Goal: Task Accomplishment & Management: Use online tool/utility

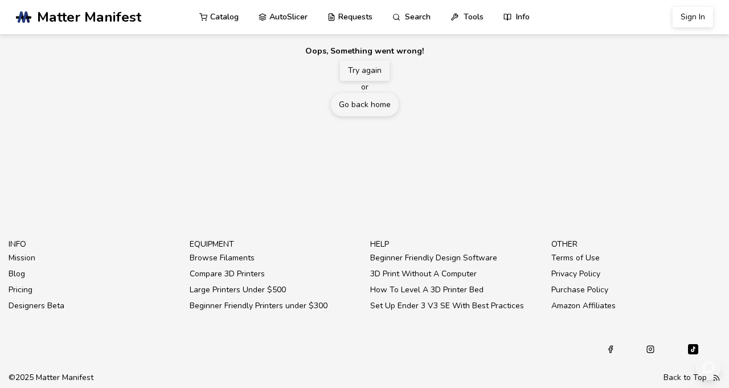
click at [374, 81] on button "Try again" at bounding box center [365, 70] width 50 height 20
click at [376, 81] on button "Try again" at bounding box center [365, 70] width 50 height 20
click at [367, 81] on button "Try again" at bounding box center [365, 70] width 50 height 20
click at [379, 116] on link "Go back home" at bounding box center [365, 104] width 68 height 23
click at [372, 81] on button "Try again" at bounding box center [365, 70] width 50 height 20
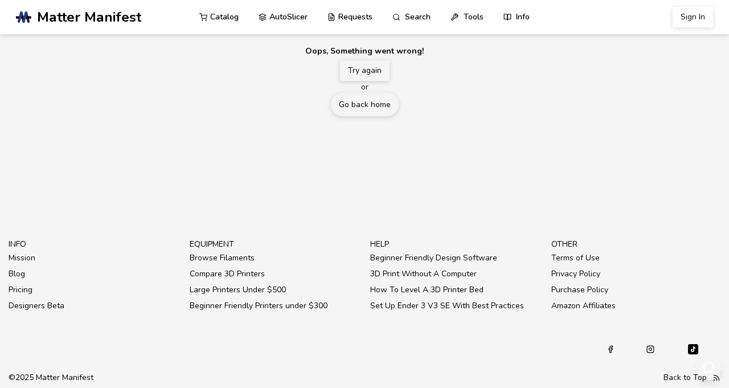
click at [355, 81] on button "Try again" at bounding box center [365, 70] width 50 height 20
click at [431, 22] on link "Search" at bounding box center [411, 16] width 39 height 34
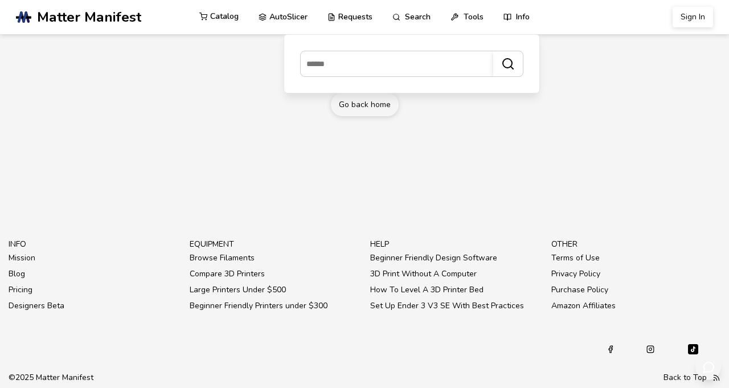
click at [232, 20] on link "Catalog" at bounding box center [218, 16] width 39 height 34
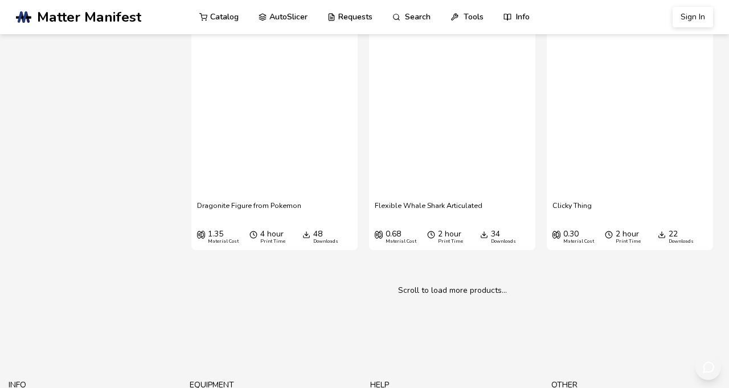
scroll to position [2577, 0]
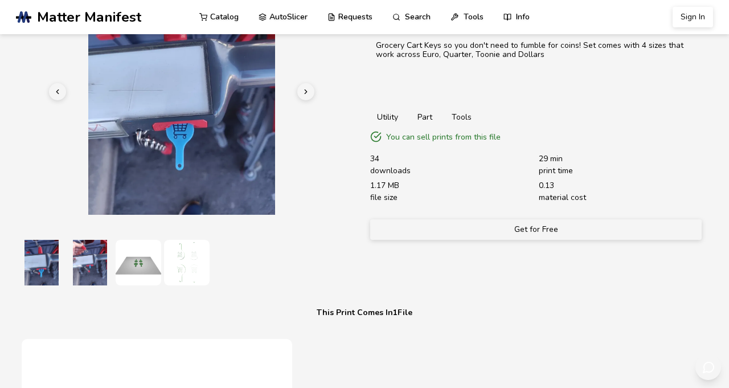
scroll to position [83, 0]
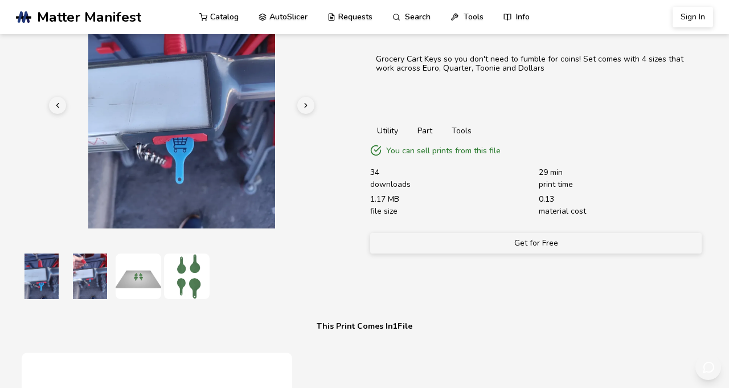
click at [633, 253] on button "Get for Free" at bounding box center [535, 243] width 331 height 20
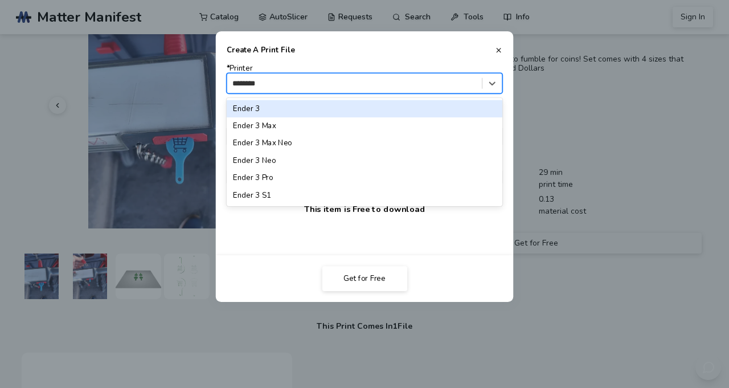
type input "*********"
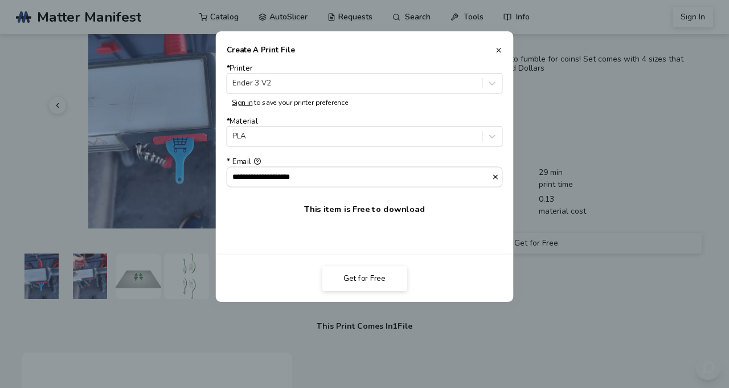
click at [379, 291] on button "Get for Free" at bounding box center [364, 278] width 85 height 25
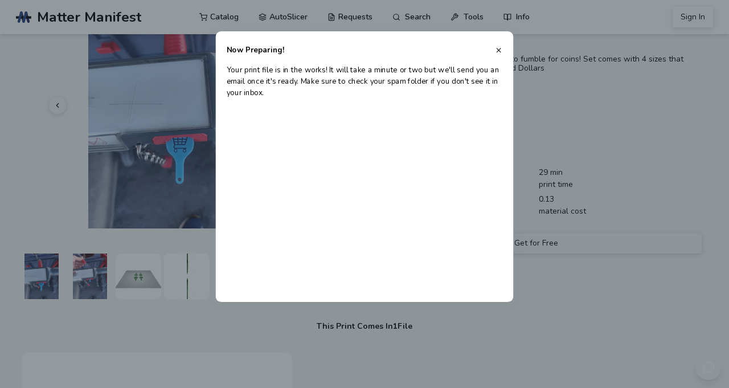
click at [502, 54] on icon at bounding box center [498, 50] width 7 height 7
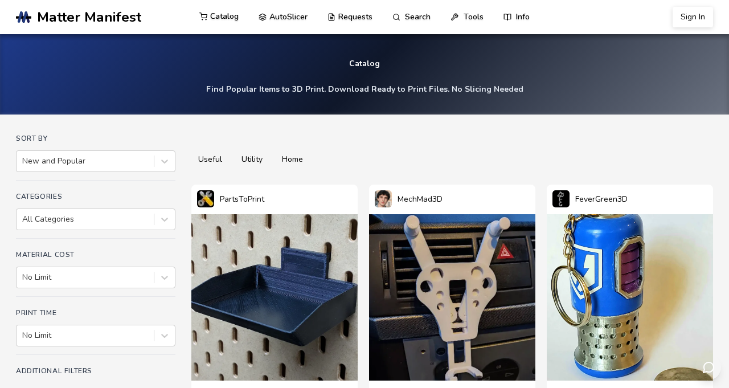
click at [233, 19] on link "Catalog" at bounding box center [218, 16] width 39 height 34
click at [483, 16] on link "Tools" at bounding box center [466, 16] width 33 height 34
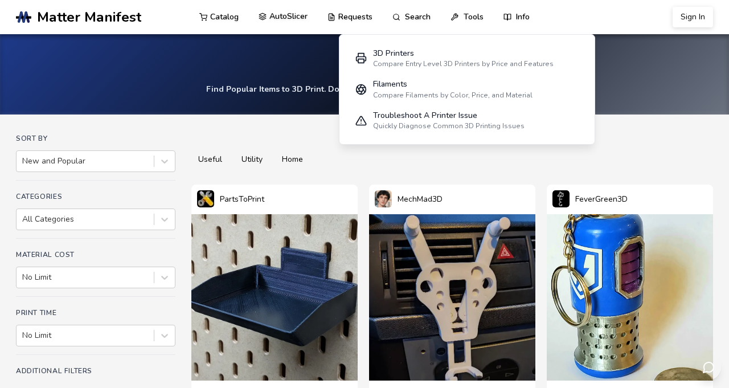
click at [305, 21] on link "AutoSlicer" at bounding box center [282, 16] width 49 height 34
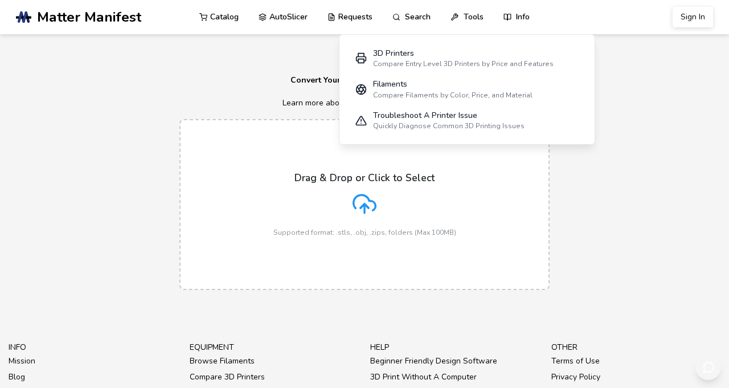
click at [219, 176] on label "Drag & Drop or Click to Select Supported format: .stls, .obj, .zips, folders (M…" at bounding box center [364, 204] width 370 height 171
click at [0, 0] on input "Drag & Drop or Click to Select Supported format: .stls, .obj, .zips, folders (M…" at bounding box center [0, 0] width 0 height 0
click at [370, 216] on icon at bounding box center [364, 204] width 24 height 24
click at [0, 0] on input "Drag & Drop or Click to Select Supported format: .stls, .obj, .zips, folders (M…" at bounding box center [0, 0] width 0 height 0
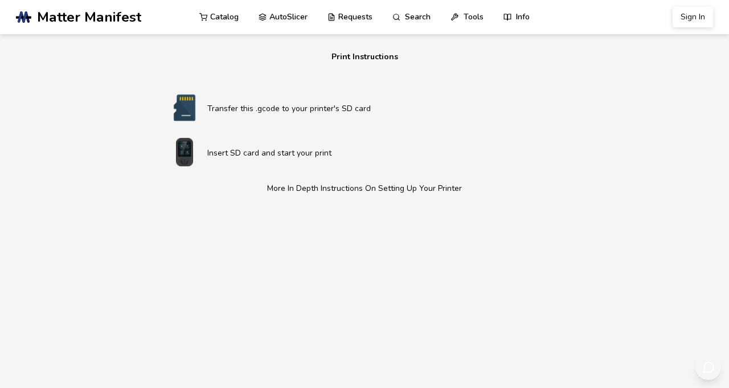
scroll to position [693, 0]
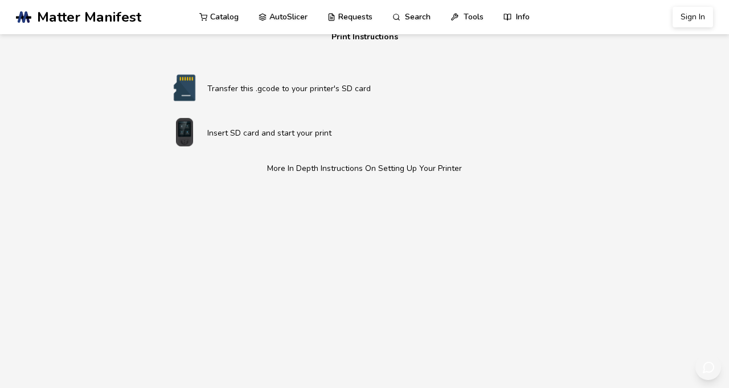
click at [231, 21] on link "Catalog" at bounding box center [218, 16] width 39 height 34
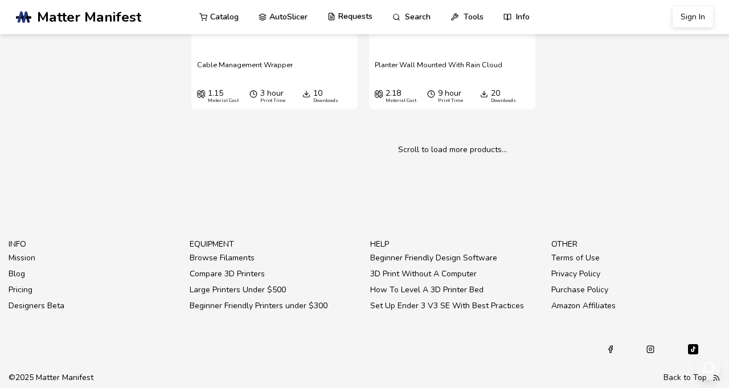
scroll to position [20767, 0]
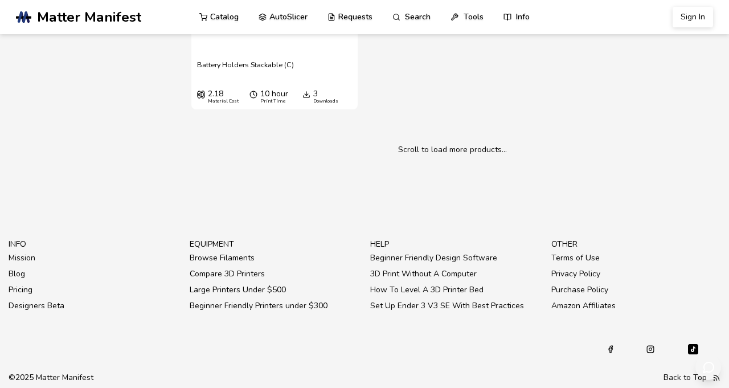
scroll to position [32435, 0]
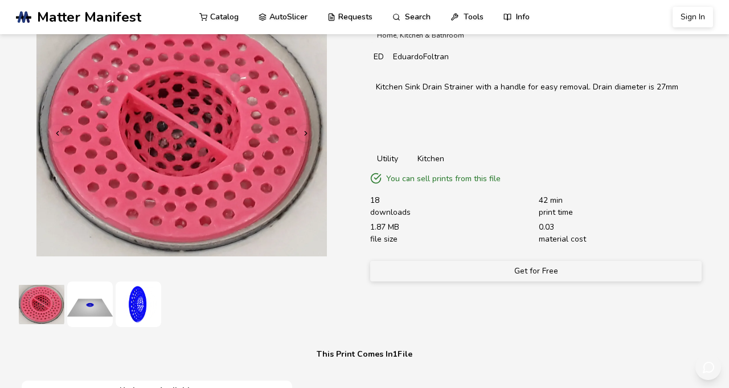
scroll to position [54, 0]
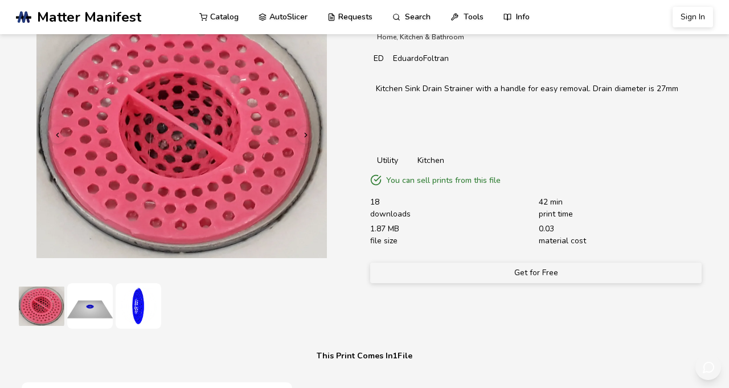
click at [638, 283] on button "Get for Free" at bounding box center [535, 272] width 331 height 20
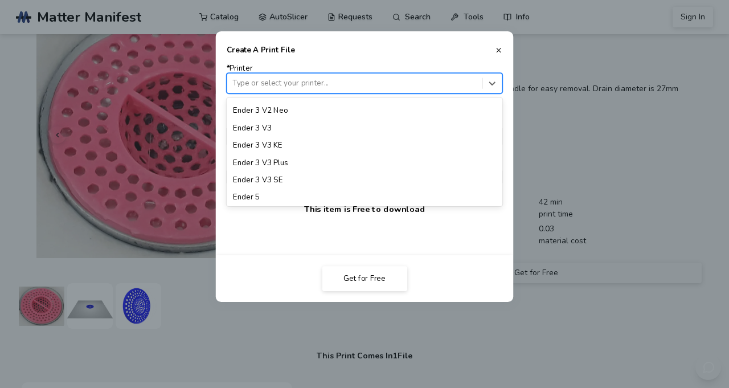
scroll to position [802, 0]
click at [281, 119] on div "Ender 3 V2 Neo" at bounding box center [365, 110] width 276 height 17
click at [282, 66] on div "Ender 3 V2" at bounding box center [365, 57] width 276 height 17
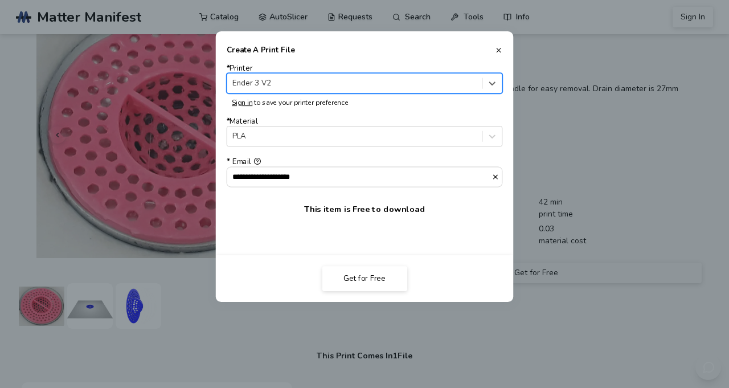
click at [404, 291] on button "Get for Free" at bounding box center [364, 278] width 85 height 25
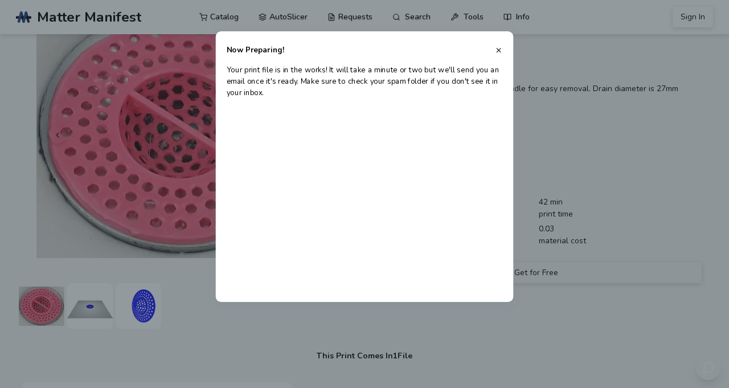
click at [502, 54] on button at bounding box center [498, 50] width 7 height 7
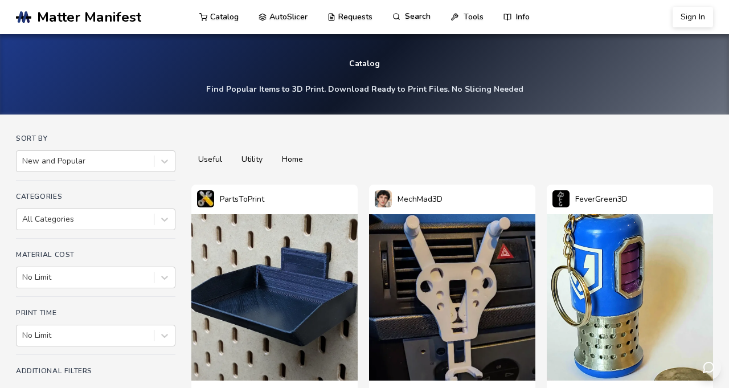
click at [431, 17] on link "Search" at bounding box center [411, 16] width 39 height 34
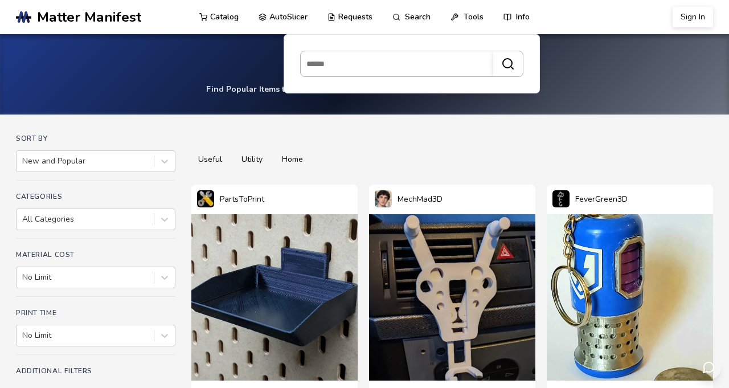
click at [356, 62] on input at bounding box center [394, 64] width 187 height 20
type input "*******"
click at [493, 51] on button "*******" at bounding box center [508, 63] width 30 height 25
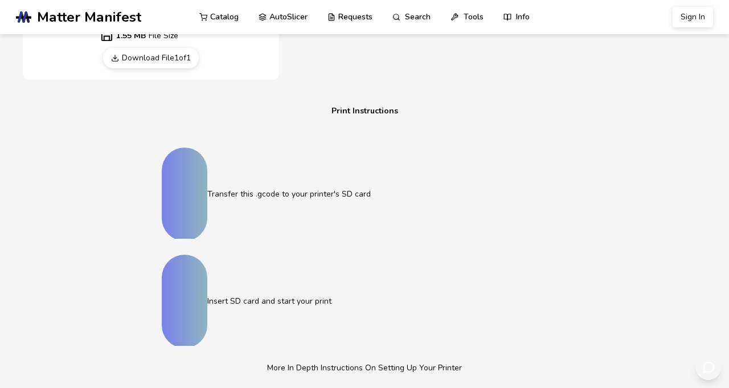
scroll to position [619, 0]
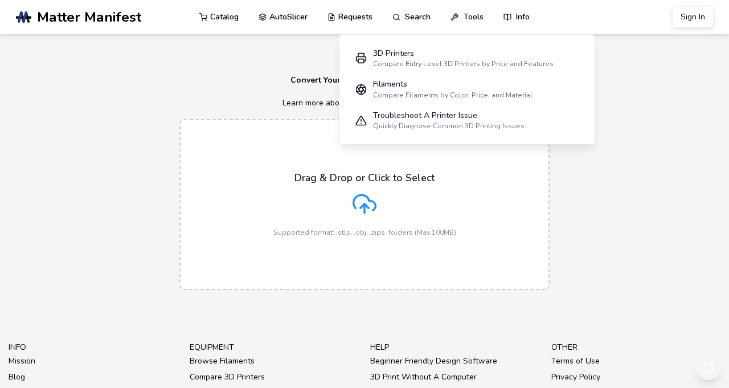
click at [373, 236] on div "Drag & Drop or Click to Select Supported format: .stls, .obj, .zips, folders (M…" at bounding box center [364, 204] width 183 height 64
click at [0, 0] on input "Drag & Drop or Click to Select Supported format: .stls, .obj, .zips, folders (M…" at bounding box center [0, 0] width 0 height 0
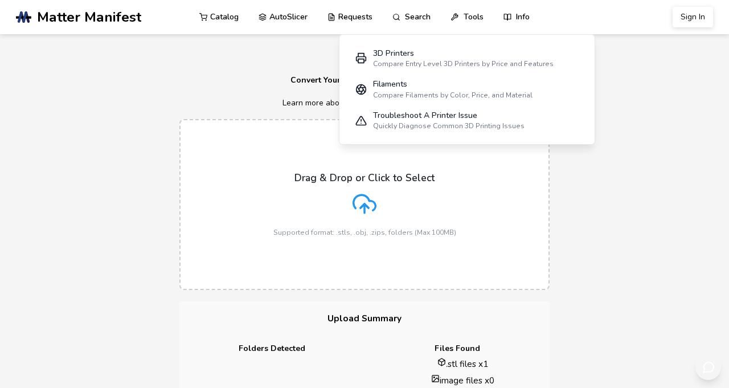
click at [504, 15] on div "No STL Files Please upload at least one STL file to use the autoslicer." at bounding box center [602, 34] width 241 height 56
click at [505, 20] on div "No STL Files Please upload at least one STL file to use the autoslicer." at bounding box center [602, 34] width 241 height 56
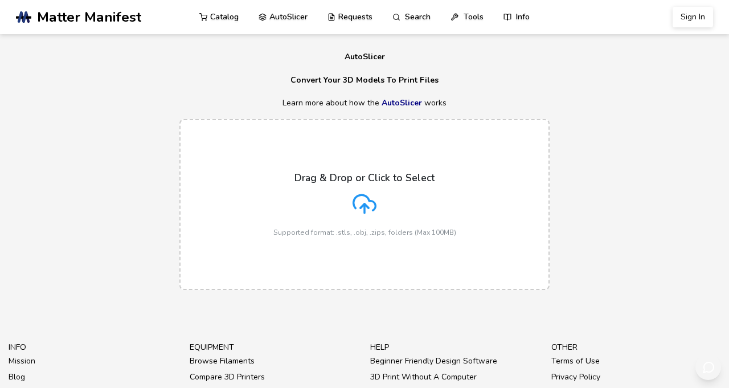
click at [379, 183] on p "Drag & Drop or Click to Select" at bounding box center [364, 177] width 140 height 11
click at [0, 0] on input "Drag & Drop or Click to Select Supported format: .stls, .obj, .zips, folders (M…" at bounding box center [0, 0] width 0 height 0
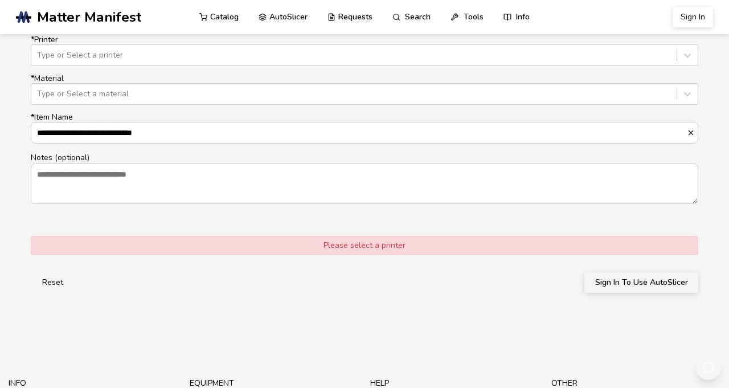
scroll to position [750, 0]
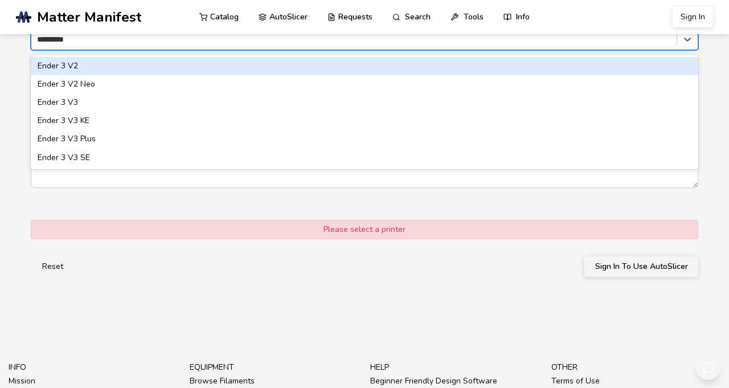
type input "**********"
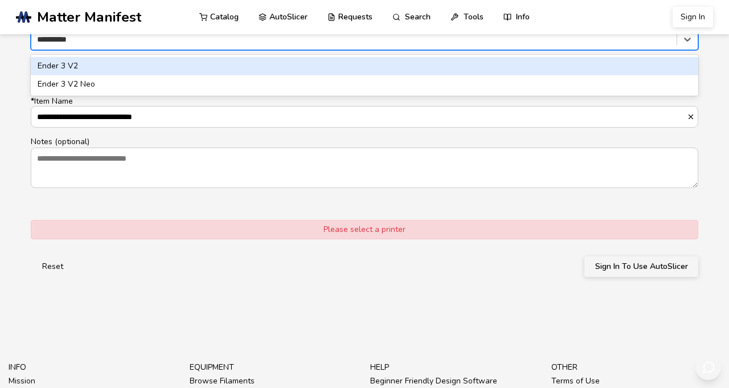
click at [77, 75] on div "Ender 3 V2" at bounding box center [364, 66] width 667 height 18
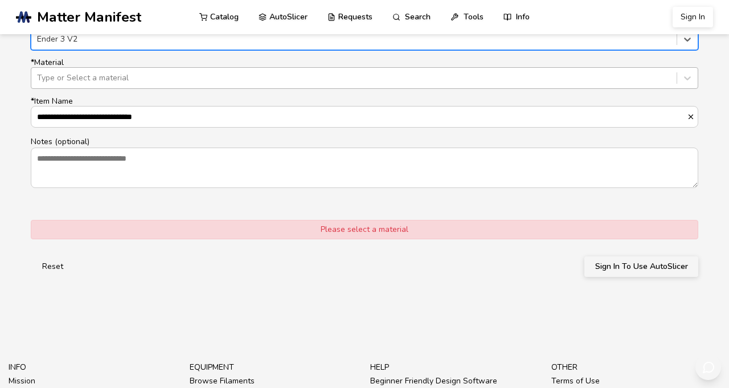
click at [87, 83] on div "Type or Select a material" at bounding box center [354, 77] width 634 height 9
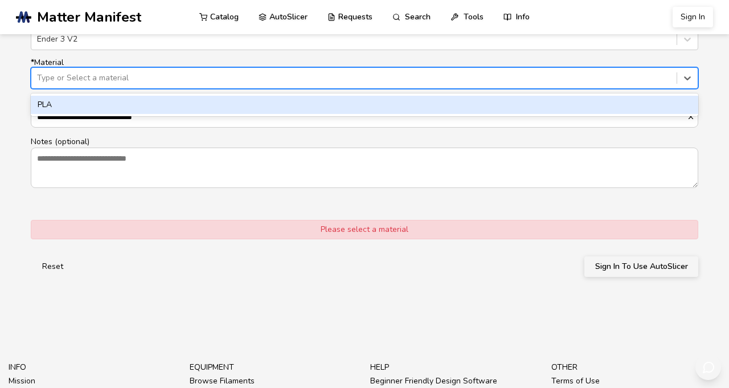
click at [87, 114] on div "PLA" at bounding box center [364, 105] width 667 height 18
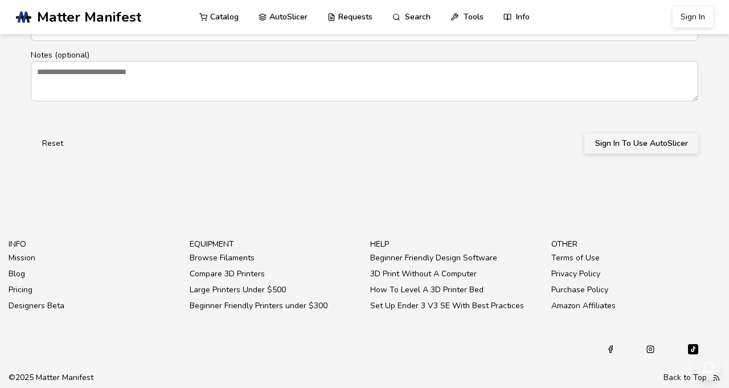
scroll to position [844, 0]
click at [661, 154] on button "Sign In To Use AutoSlicer" at bounding box center [641, 143] width 114 height 20
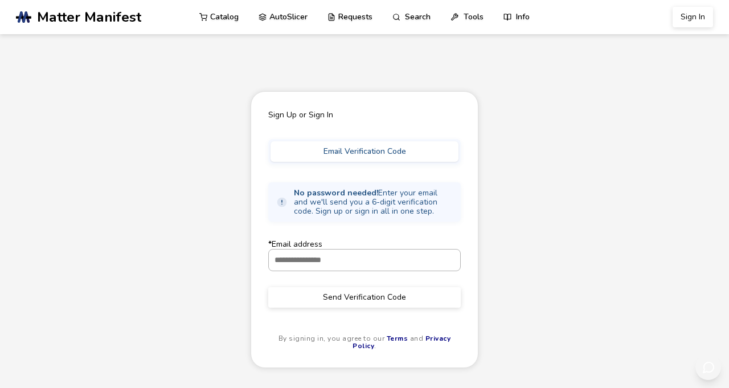
click at [447, 270] on input "* Email address" at bounding box center [364, 259] width 191 height 20
type input "**********"
click at [402, 307] on button "Send Verification Code" at bounding box center [364, 297] width 192 height 20
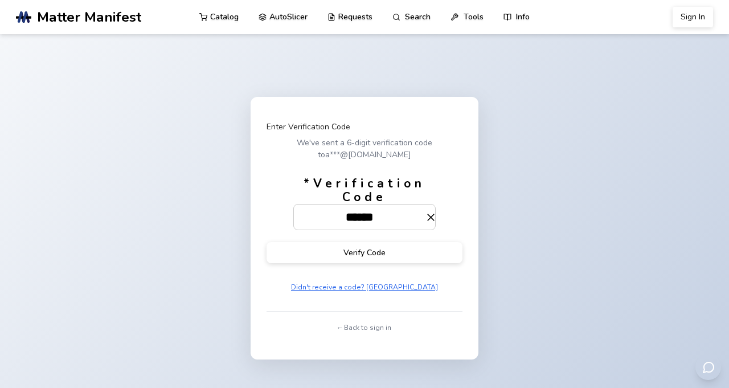
scroll to position [0, 3]
type input "******"
click at [344, 262] on button "Verify Code" at bounding box center [364, 251] width 196 height 21
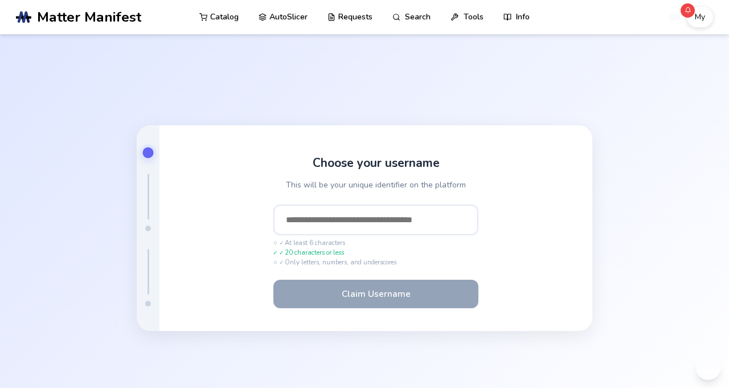
click at [366, 235] on input "text" at bounding box center [375, 219] width 205 height 31
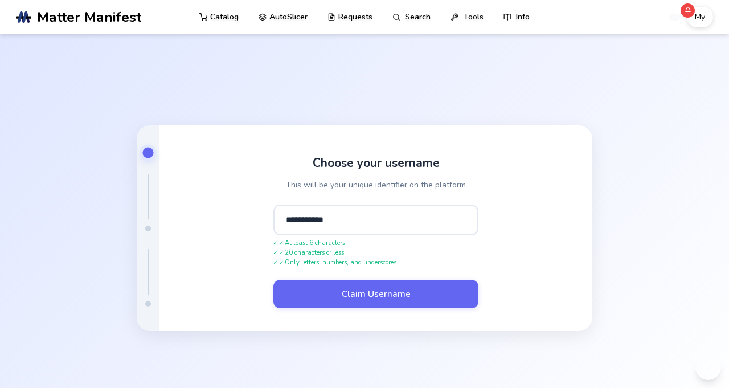
type input "**********"
click at [273, 280] on button "Claim Username" at bounding box center [375, 294] width 205 height 28
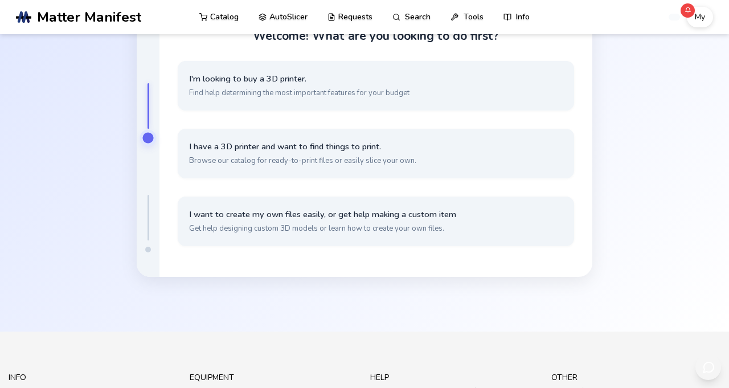
scroll to position [91, 0]
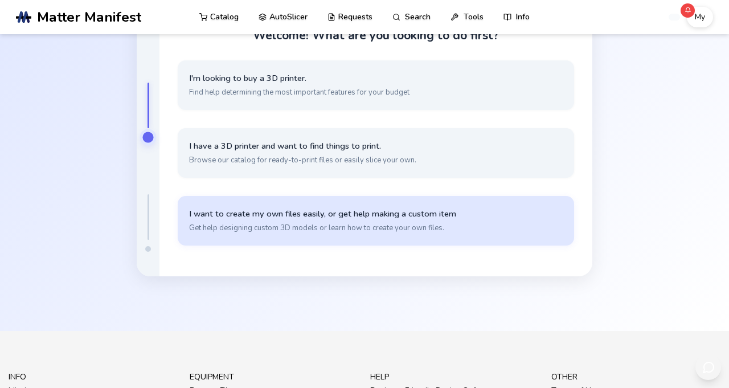
click at [506, 245] on button "I want to create my own files easily, or get help making a custom item Get help…" at bounding box center [376, 221] width 396 height 50
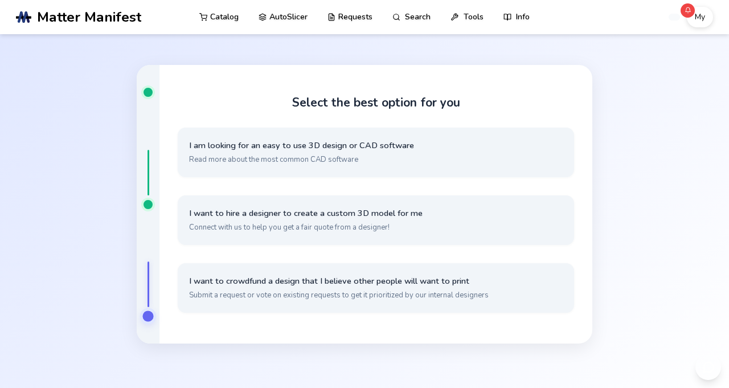
scroll to position [22, 0]
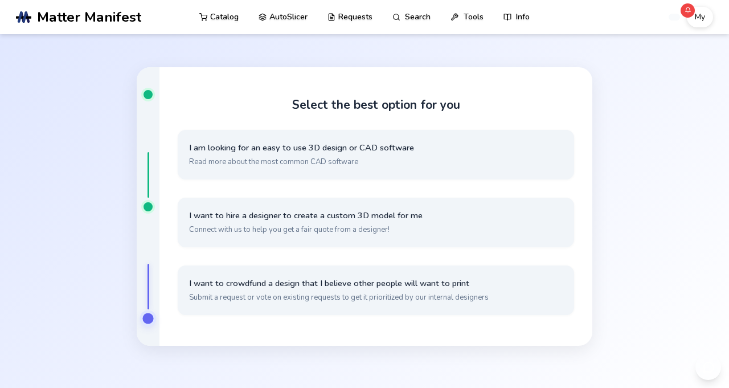
click at [141, 236] on div at bounding box center [148, 206] width 23 height 279
click at [149, 211] on div at bounding box center [147, 206] width 9 height 9
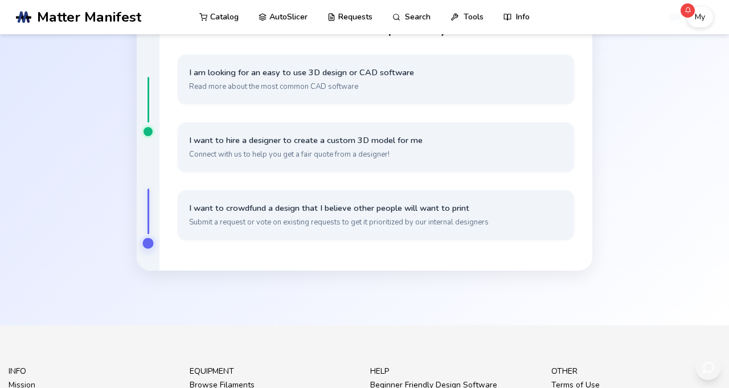
scroll to position [96, 0]
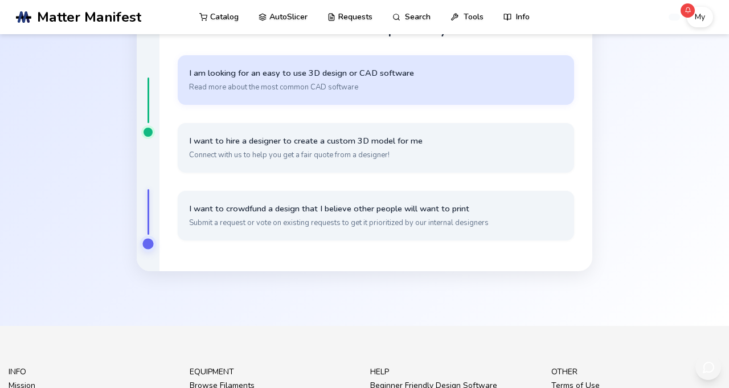
click at [479, 104] on button "I am looking for an easy to use 3D design or CAD software Read more about the m…" at bounding box center [376, 80] width 396 height 50
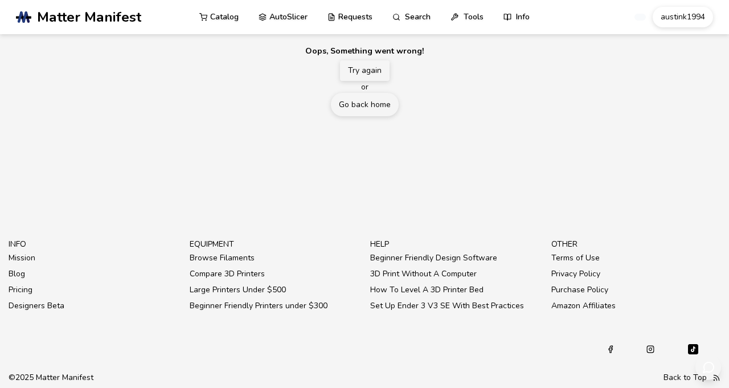
click at [374, 81] on button "Try again" at bounding box center [365, 70] width 50 height 20
click at [372, 81] on button "Try again" at bounding box center [365, 70] width 50 height 20
click at [307, 15] on link "AutoSlicer" at bounding box center [282, 16] width 49 height 34
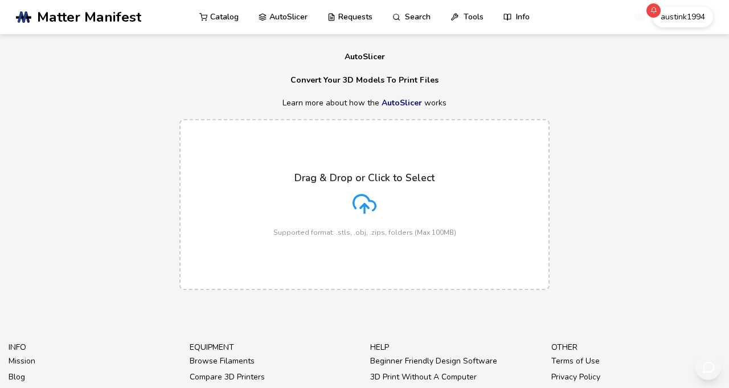
click at [371, 183] on p "Drag & Drop or Click to Select" at bounding box center [364, 177] width 140 height 11
click at [0, 0] on input "Drag & Drop or Click to Select Supported format: .stls, .obj, .zips, folders (M…" at bounding box center [0, 0] width 0 height 0
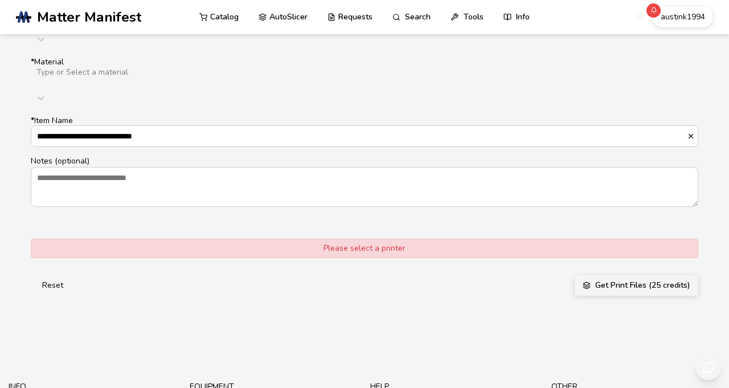
scroll to position [803, 0]
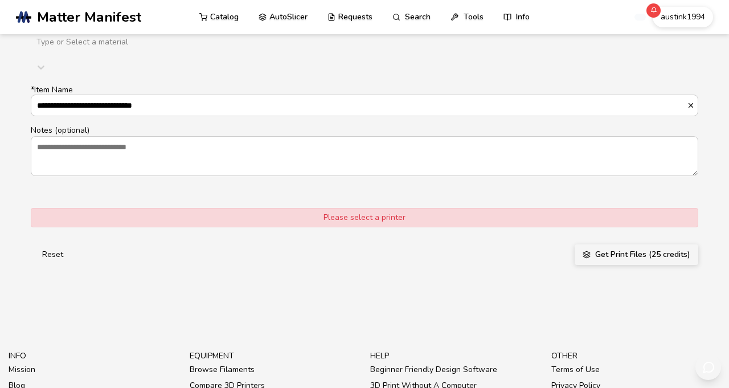
type input "**********"
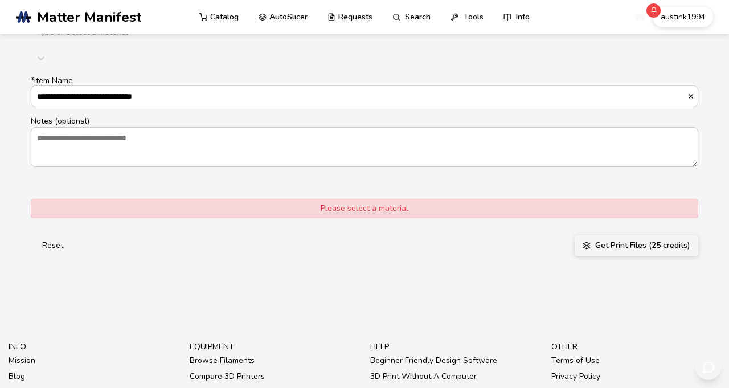
click at [364, 47] on div at bounding box center [215, 42] width 361 height 9
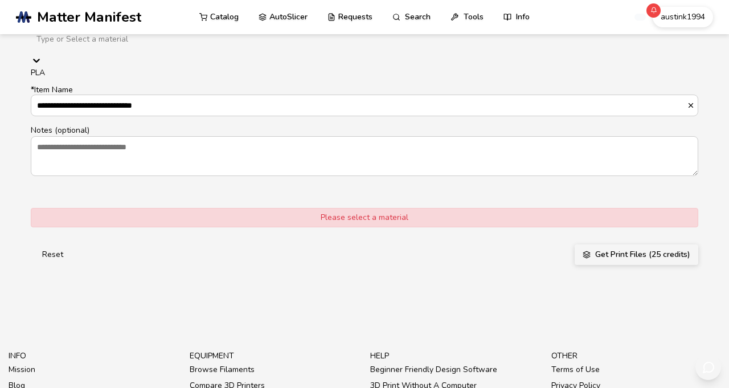
click at [272, 77] on div "PLA" at bounding box center [364, 72] width 667 height 9
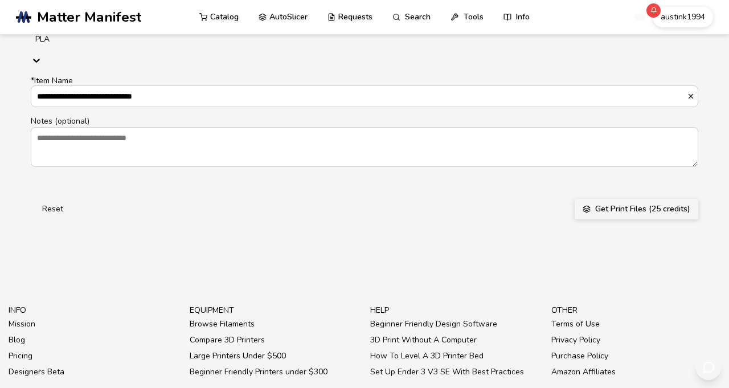
click at [630, 219] on button "Get Print Files (25 credits)" at bounding box center [636, 209] width 124 height 20
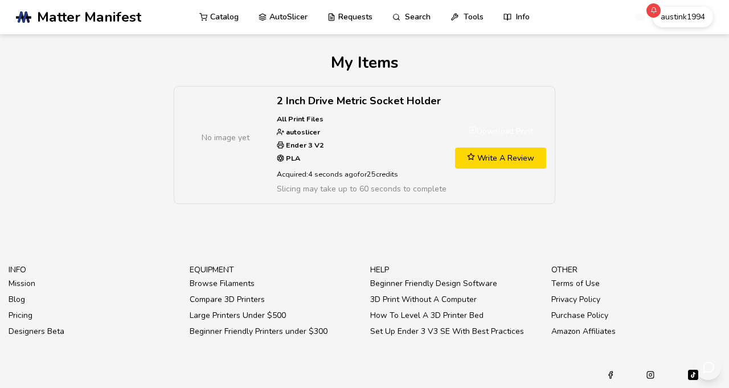
click at [307, 124] on strong "All Print Files" at bounding box center [300, 119] width 47 height 10
click at [353, 158] on p "All Print Files autoslicer Ender 3 V2 PLA" at bounding box center [362, 139] width 170 height 52
click at [351, 163] on p "All Print Files autoslicer Ender 3 V2 PLA" at bounding box center [362, 139] width 170 height 52
click at [481, 256] on section ".cls-1, .cls-2, .cls-3 { stroke-width: 0px; } .cls-2 { fill: #1d1e56; } .cls-3 …" at bounding box center [364, 194] width 729 height 388
click at [81, 243] on section ".cls-1, .cls-2, .cls-3 { stroke-width: 0px; } .cls-2 { fill: #1d1e56; } .cls-3 …" at bounding box center [364, 194] width 729 height 388
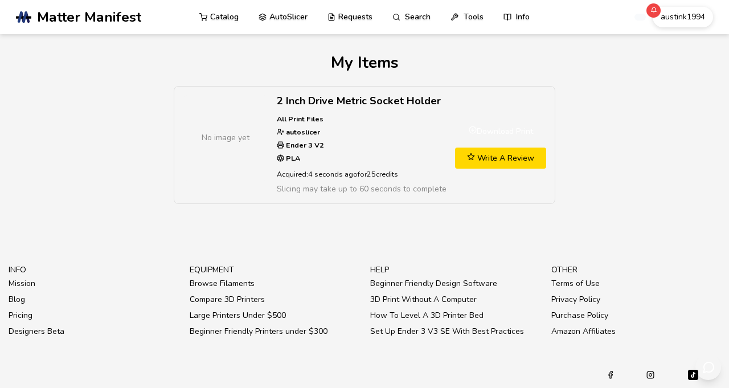
click at [225, 162] on div "No image yet" at bounding box center [225, 137] width 85 height 85
click at [503, 140] on link "Download Print" at bounding box center [500, 131] width 91 height 21
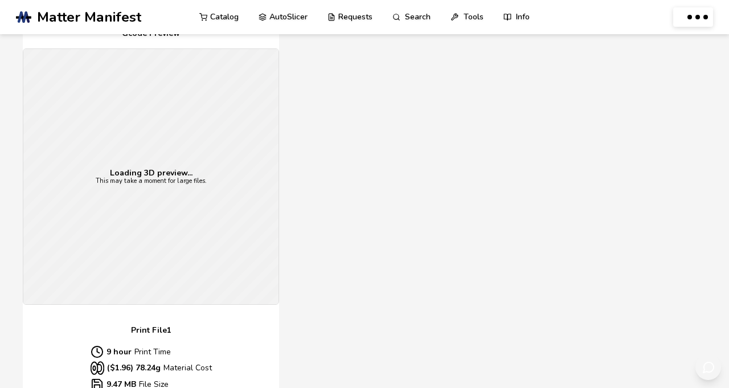
scroll to position [270, 0]
click at [140, 180] on div "Loading 3D preview... This may take a moment for large files." at bounding box center [150, 176] width 255 height 255
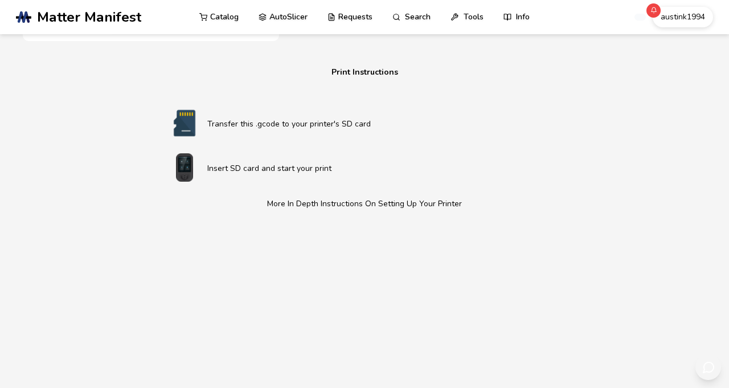
scroll to position [615, 0]
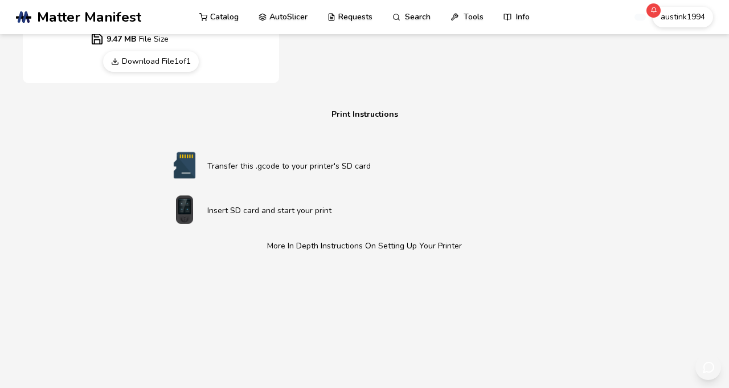
click at [141, 72] on link "Download File 1 of 1" at bounding box center [151, 61] width 96 height 20
